Goal: Find specific fact: Find specific fact

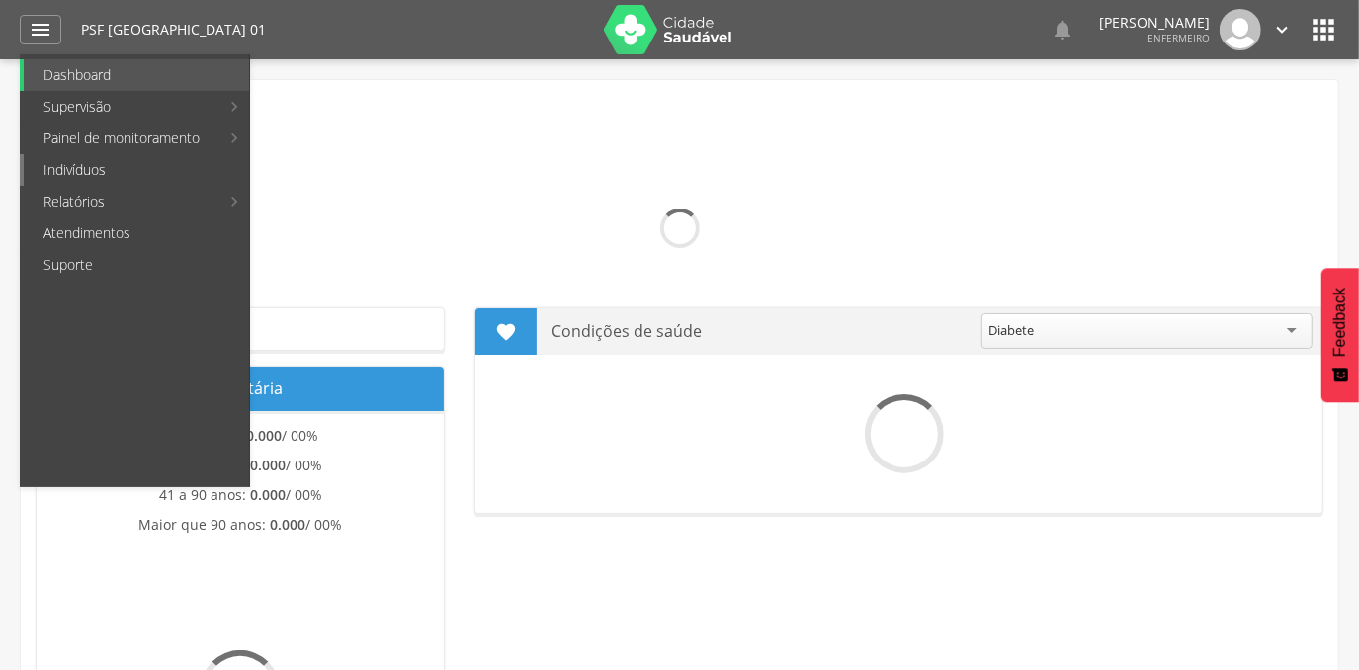
click at [76, 168] on link "Indivíduos" at bounding box center [136, 170] width 225 height 32
click at [0, 0] on img at bounding box center [0, 0] width 0 height 0
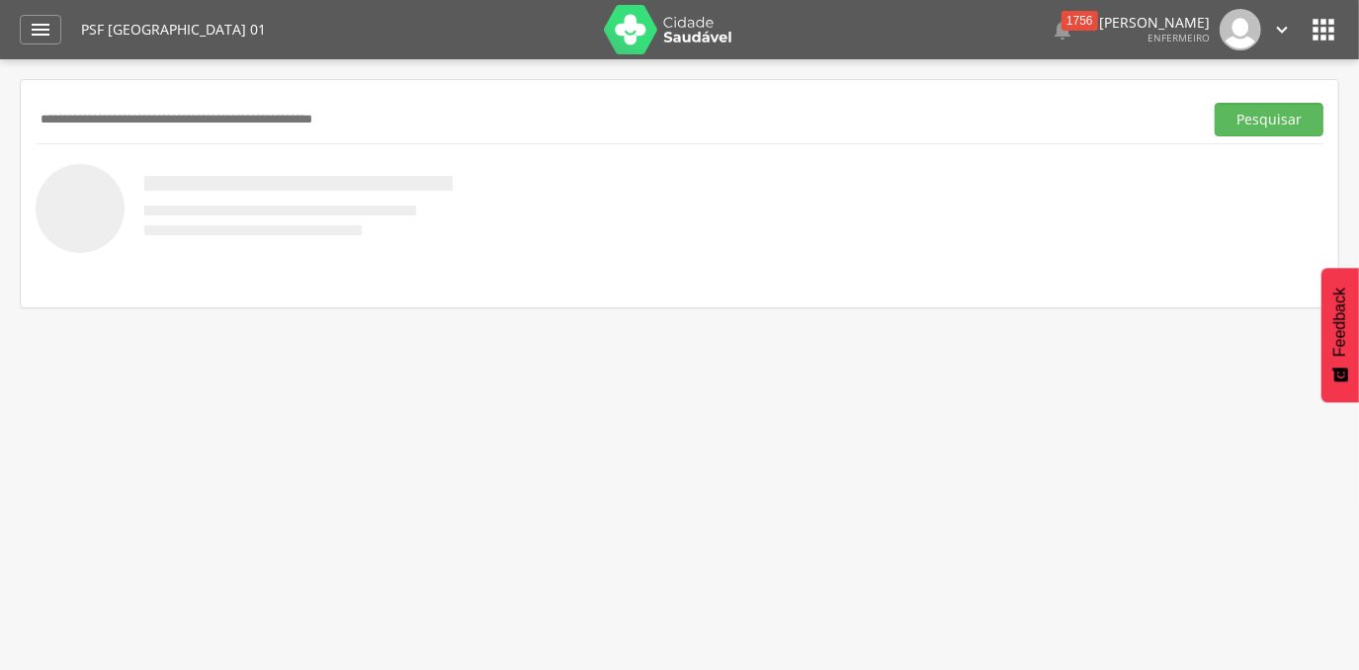
click at [147, 122] on input "text" at bounding box center [615, 120] width 1159 height 34
paste input "**********"
type input "**********"
click at [1214, 103] on button "Pesquisar" at bounding box center [1268, 120] width 109 height 34
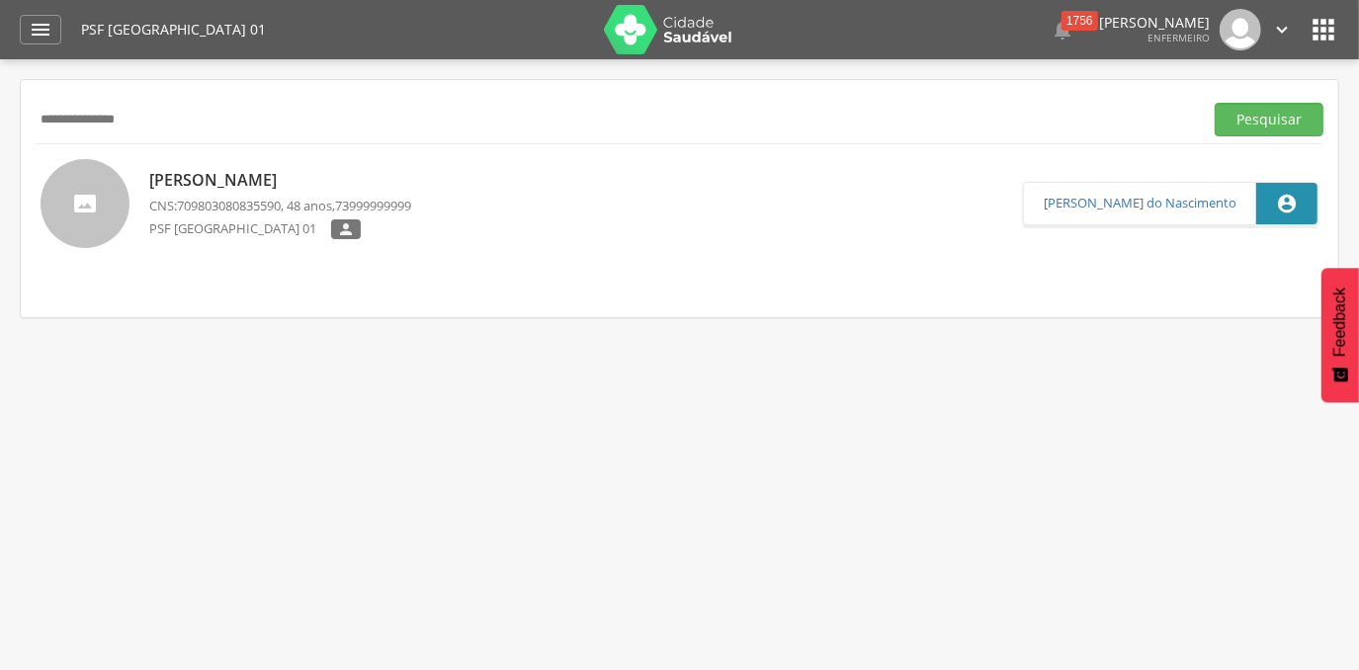
click at [219, 180] on p "[PERSON_NAME]" at bounding box center [280, 180] width 262 height 23
type input "**********"
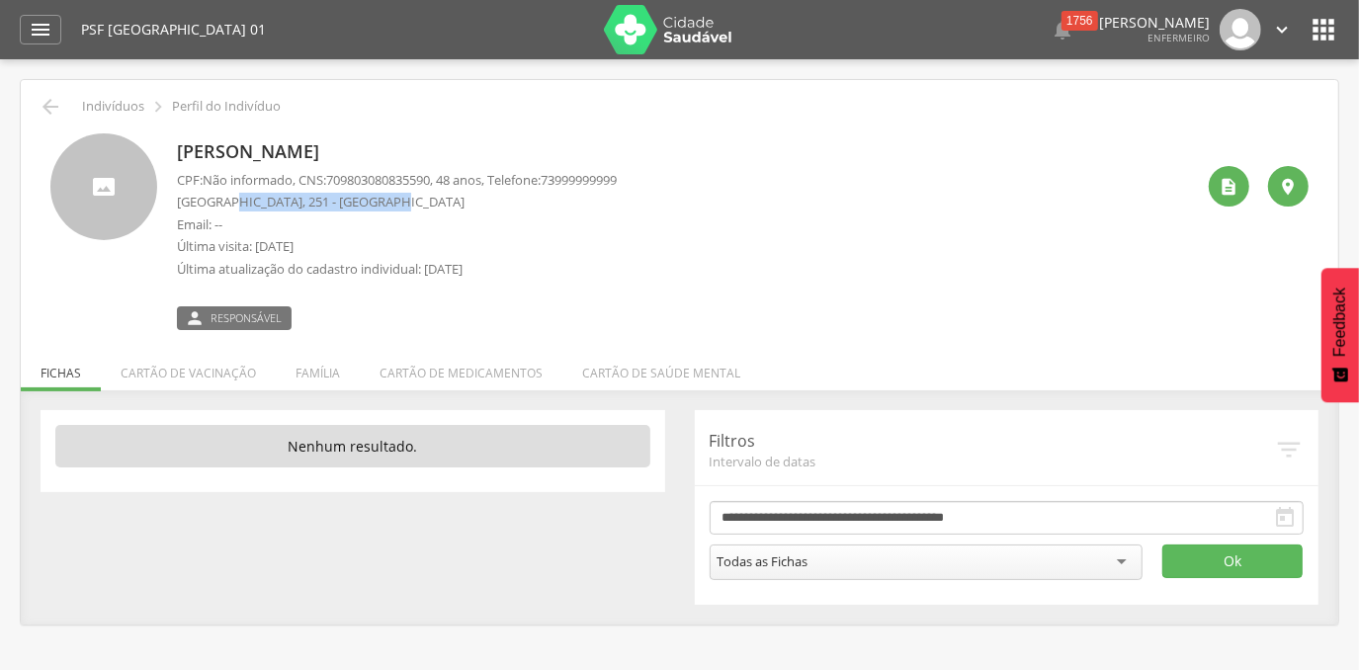
drag, startPoint x: 397, startPoint y: 200, endPoint x: 223, endPoint y: 209, distance: 174.2
click at [223, 209] on p "[GEOGRAPHIC_DATA], 251 - [GEOGRAPHIC_DATA]" at bounding box center [397, 202] width 440 height 19
drag, startPoint x: 223, startPoint y: 209, endPoint x: 405, endPoint y: 212, distance: 181.9
click at [402, 214] on div "CPF: Não informado , CNS: [PHONE_NUMBER] , 48 anos, Telefone: [PHONE_NUMBER] [G…" at bounding box center [397, 230] width 440 height 118
drag, startPoint x: 390, startPoint y: 204, endPoint x: 176, endPoint y: 202, distance: 214.4
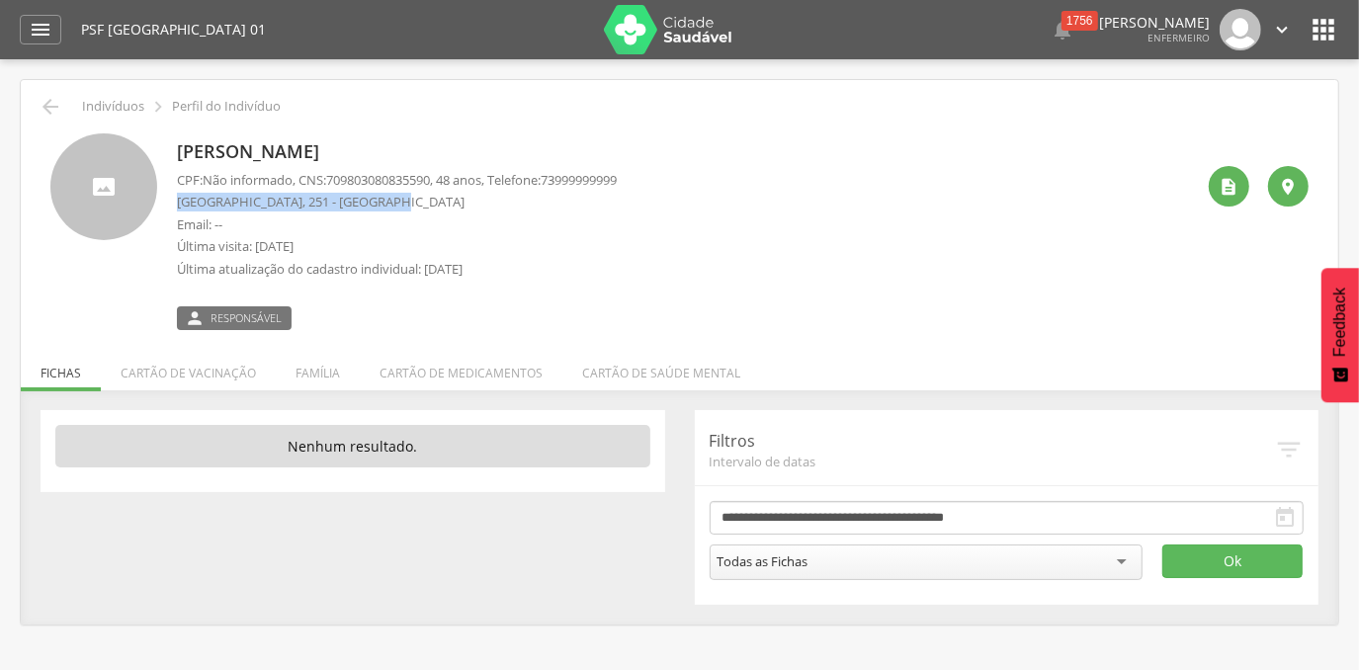
click at [177, 202] on p "[GEOGRAPHIC_DATA], 251 - [GEOGRAPHIC_DATA]" at bounding box center [397, 202] width 440 height 19
copy p "[GEOGRAPHIC_DATA], 251 - [GEOGRAPHIC_DATA]"
drag, startPoint x: 48, startPoint y: 22, endPoint x: 47, endPoint y: 36, distance: 13.9
click at [48, 22] on icon "" at bounding box center [41, 30] width 24 height 24
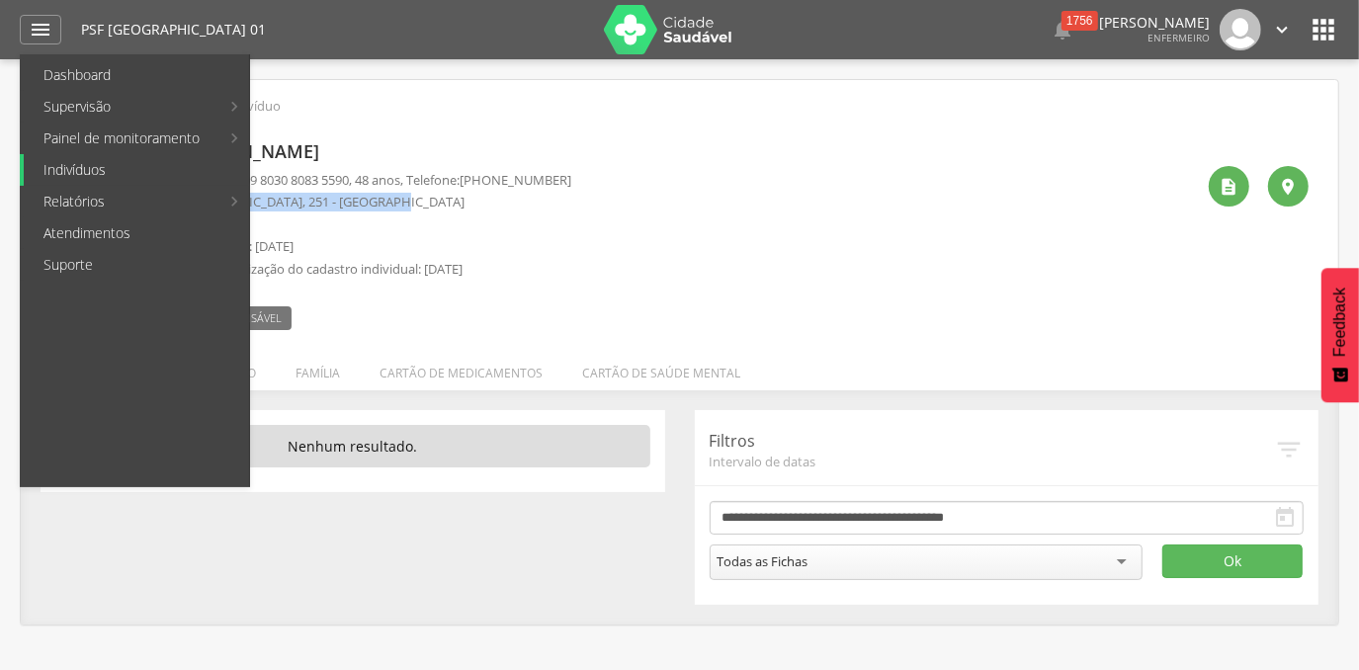
click at [61, 174] on link "Indivíduos" at bounding box center [136, 170] width 225 height 32
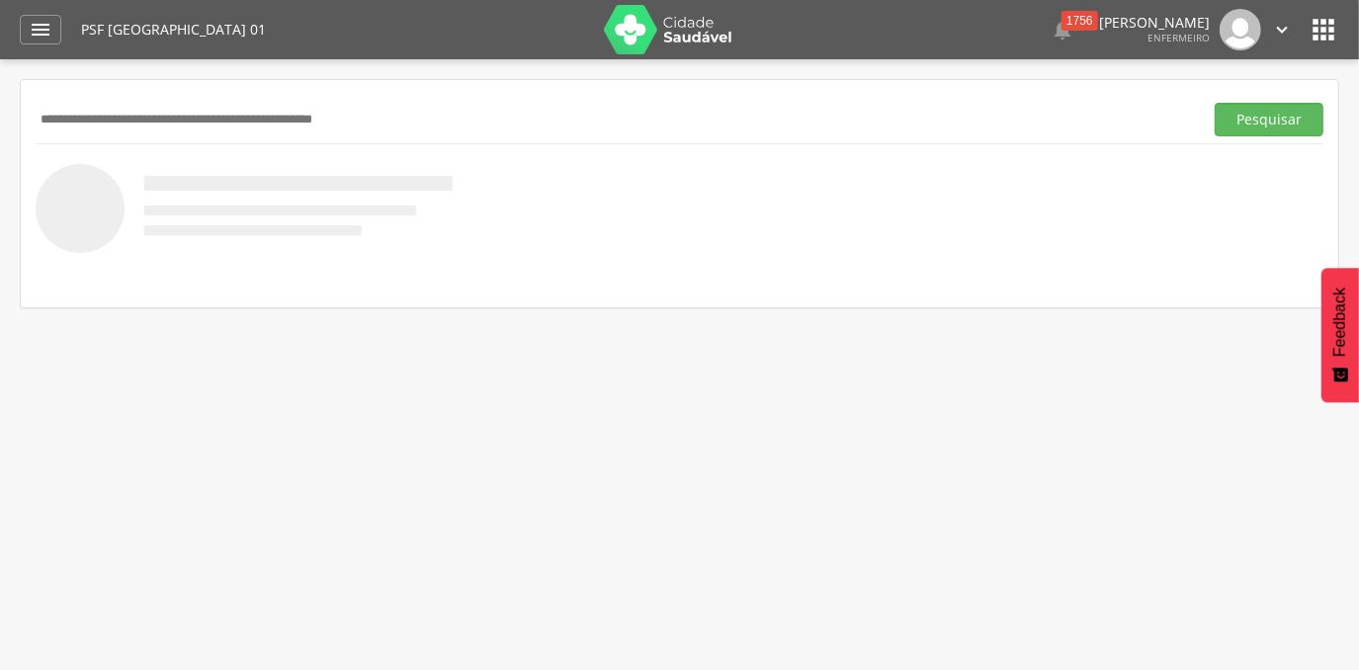
click at [194, 109] on input "text" at bounding box center [615, 120] width 1159 height 34
paste input "**********"
type input "**********"
click at [1214, 103] on button "Pesquisar" at bounding box center [1268, 120] width 109 height 34
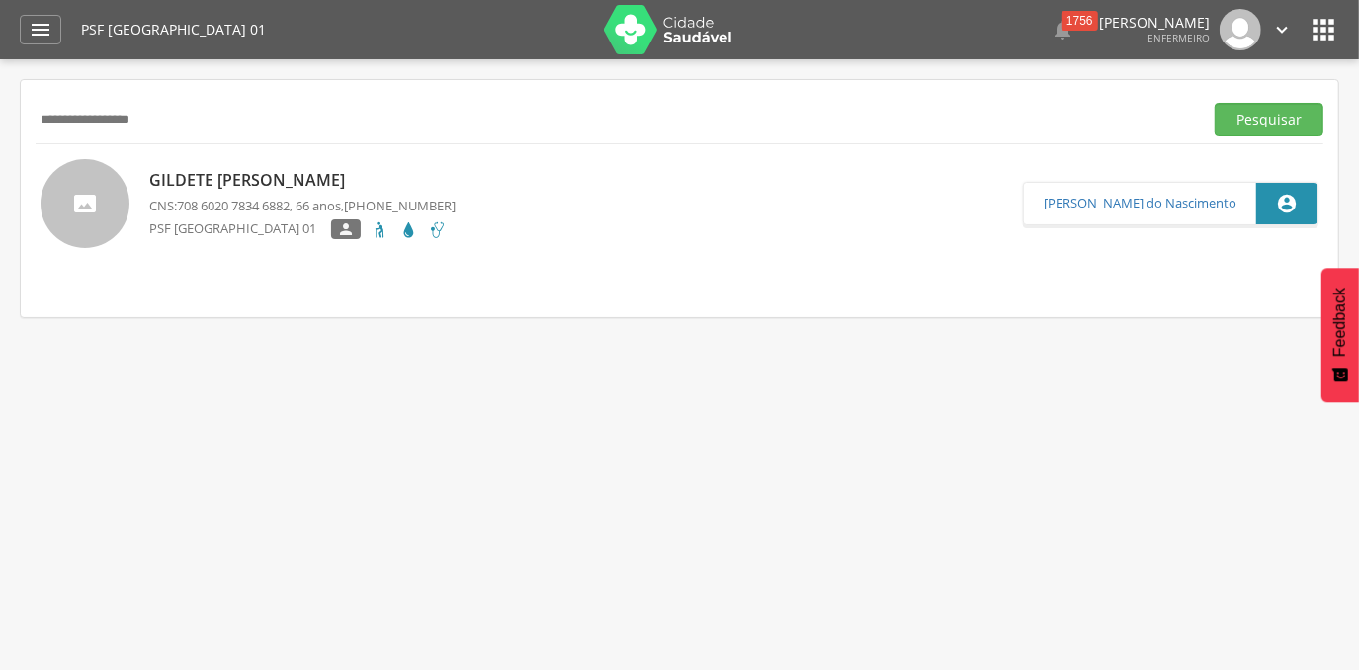
click at [379, 179] on p "Gildete [PERSON_NAME]" at bounding box center [302, 180] width 306 height 23
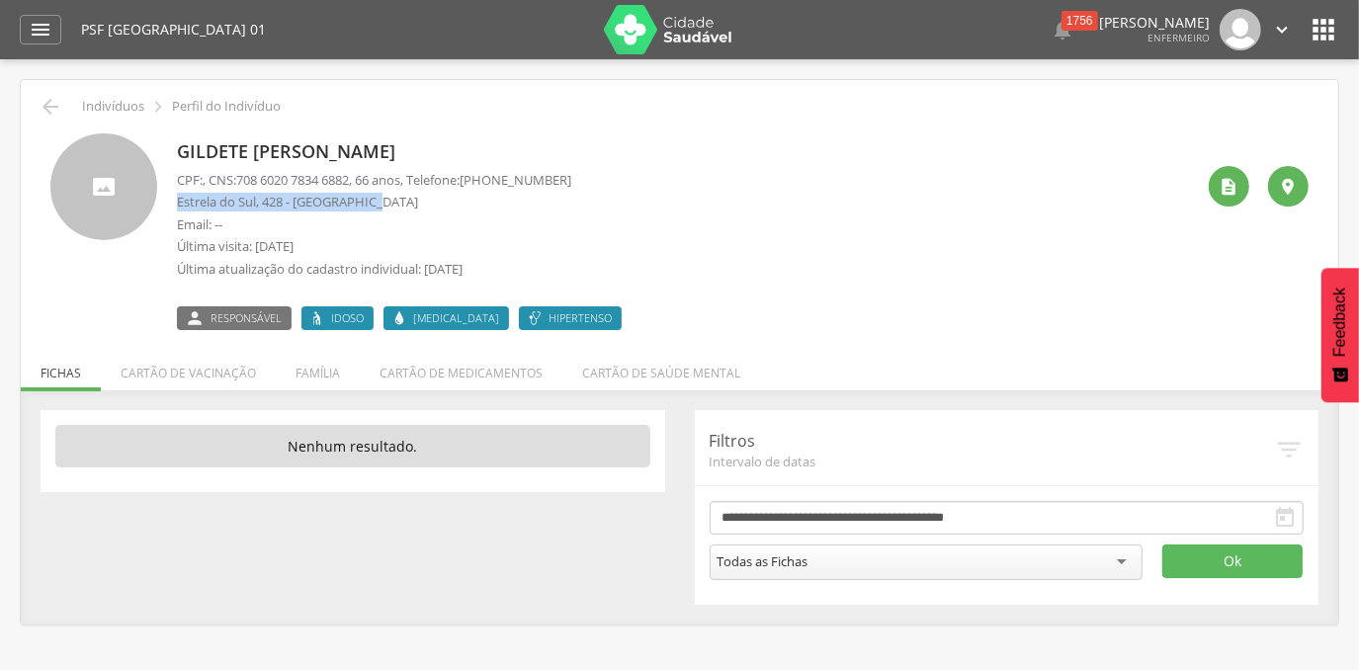
drag, startPoint x: 389, startPoint y: 202, endPoint x: 174, endPoint y: 204, distance: 215.4
click at [174, 204] on div "Gildete [PERSON_NAME] CPF: , CNS: [PHONE_NUMBER] , 66 anos, Telefone: [PHONE_NU…" at bounding box center [679, 231] width 1258 height 197
copy p "Estrela do Sul, 428 - [GEOGRAPHIC_DATA]"
